Goal: Task Accomplishment & Management: Manage account settings

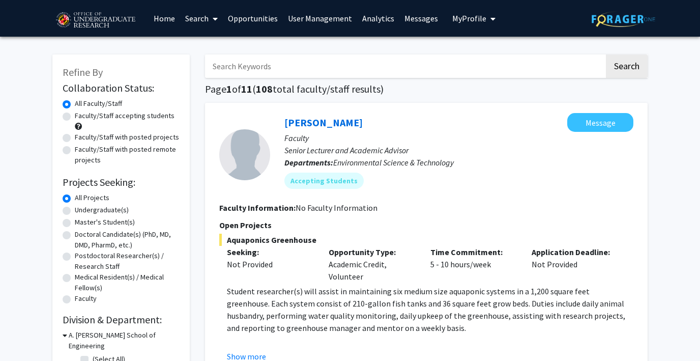
click at [312, 20] on link "User Management" at bounding box center [320, 19] width 74 height 36
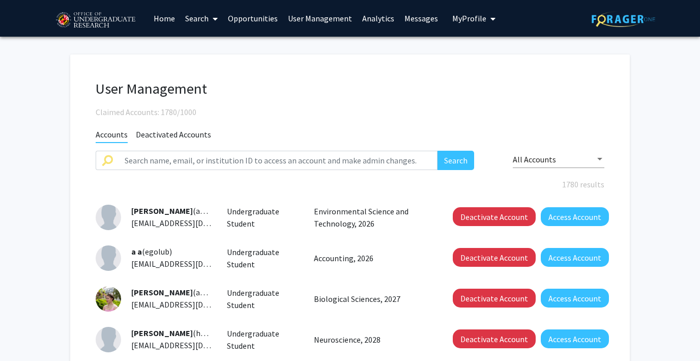
scroll to position [4, 0]
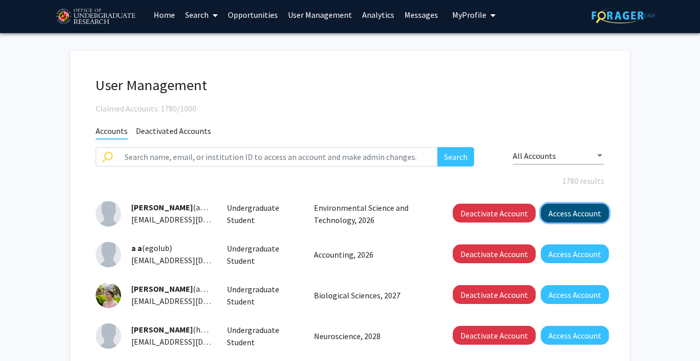
click at [561, 214] on button "Access Account" at bounding box center [575, 213] width 68 height 19
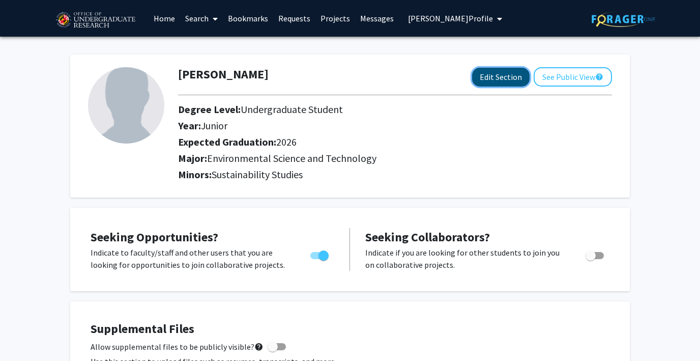
click at [491, 78] on button "Edit Section" at bounding box center [501, 77] width 58 height 19
select select "junior"
select select "2026"
